Goal: Transaction & Acquisition: Download file/media

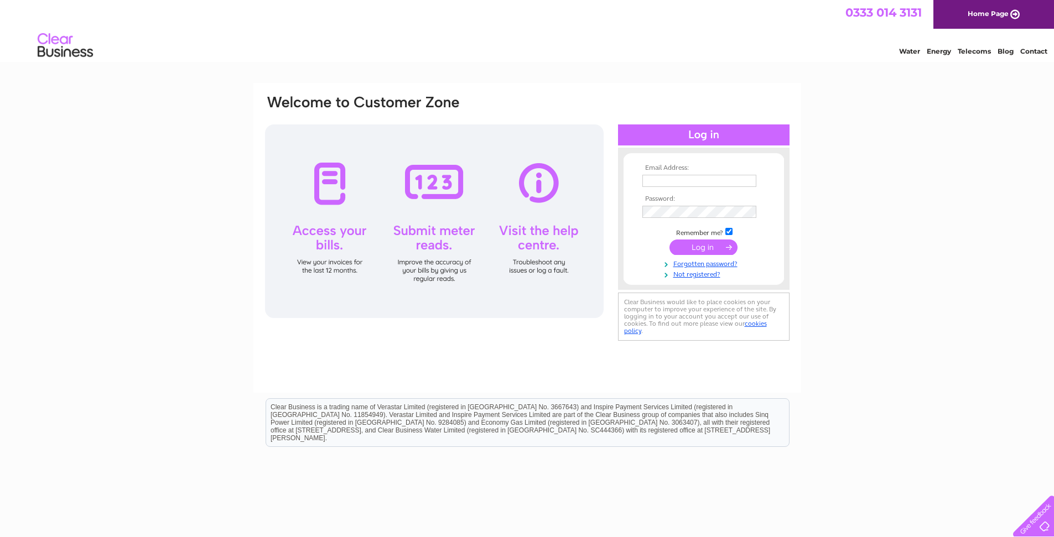
click at [651, 183] on input "text" at bounding box center [699, 181] width 114 height 12
type input "[EMAIL_ADDRESS][DOMAIN_NAME]"
drag, startPoint x: 698, startPoint y: 249, endPoint x: 633, endPoint y: 69, distance: 190.9
click at [698, 249] on input "submit" at bounding box center [703, 248] width 68 height 15
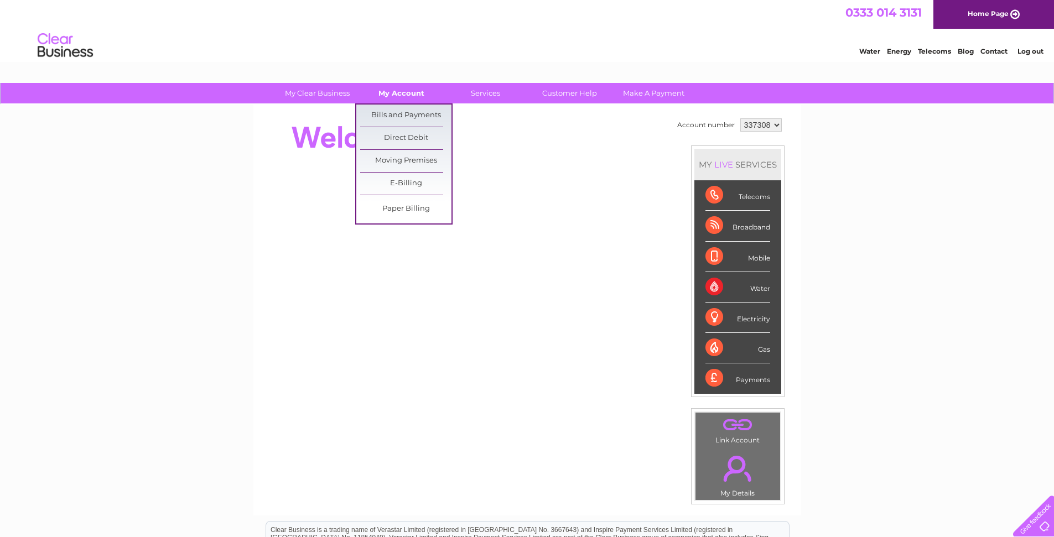
click at [418, 92] on link "My Account" at bounding box center [401, 93] width 91 height 20
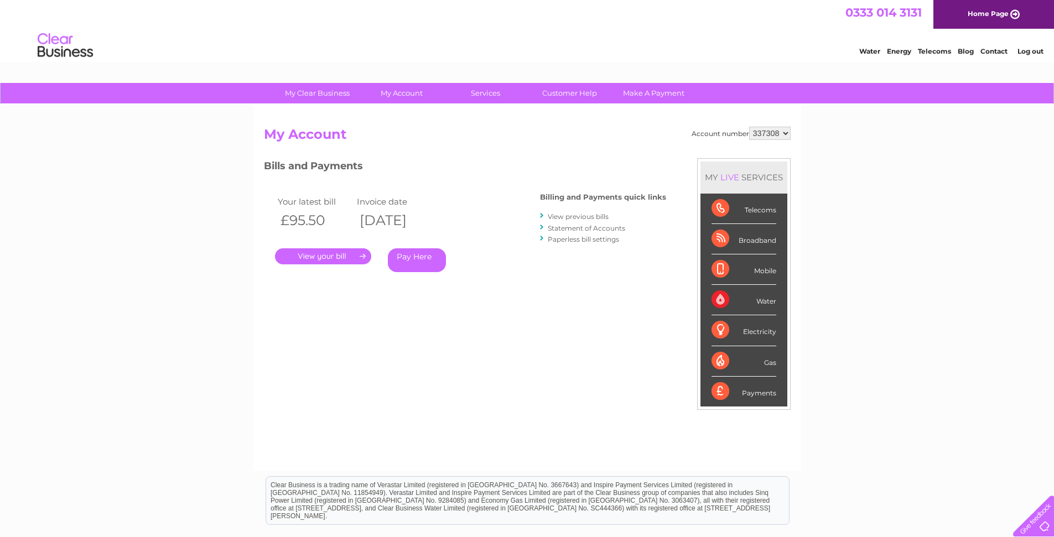
click at [581, 217] on link "View previous bills" at bounding box center [578, 216] width 61 height 8
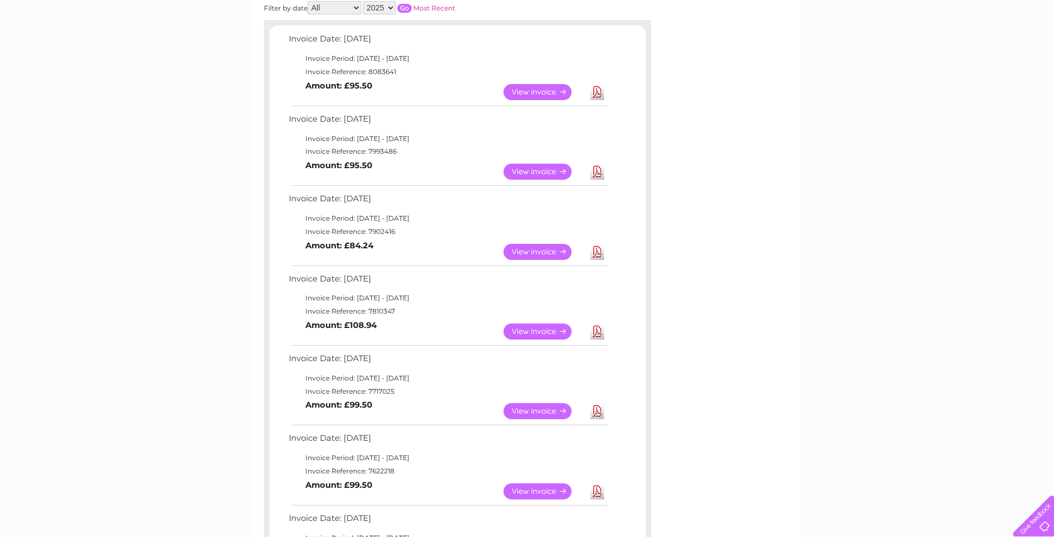
scroll to position [199, 0]
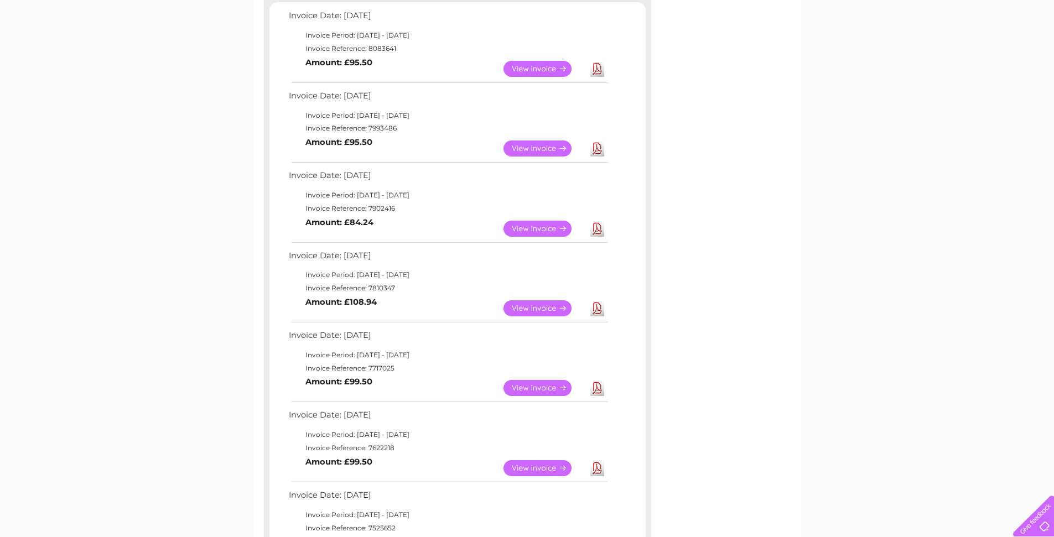
click at [598, 69] on link "Download" at bounding box center [597, 69] width 14 height 16
click at [598, 149] on link "Download" at bounding box center [597, 149] width 14 height 16
click at [600, 231] on link "Download" at bounding box center [597, 229] width 14 height 16
click at [595, 309] on link "Download" at bounding box center [597, 308] width 14 height 16
click at [596, 386] on link "Download" at bounding box center [597, 388] width 14 height 16
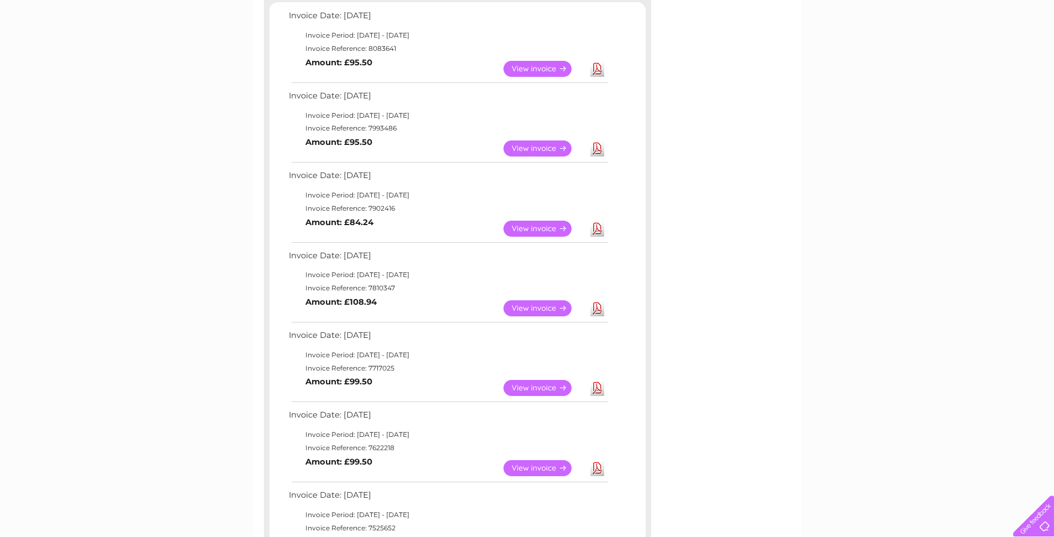
click at [596, 470] on link "Download" at bounding box center [597, 468] width 14 height 16
